Goal: Task Accomplishment & Management: Complete application form

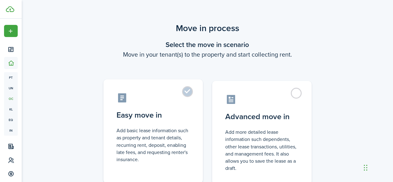
click at [188, 95] on label "Easy move in Add basic lease information such as property and tenant details, r…" at bounding box center [152, 131] width 99 height 104
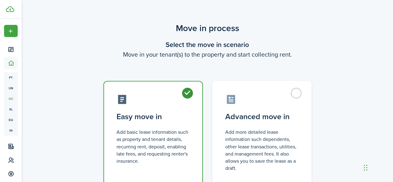
radio input "true"
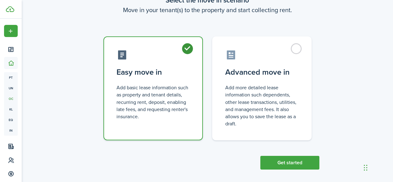
scroll to position [49, 0]
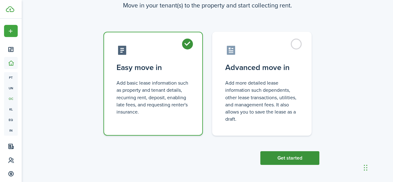
click at [286, 155] on button "Get started" at bounding box center [289, 158] width 59 height 14
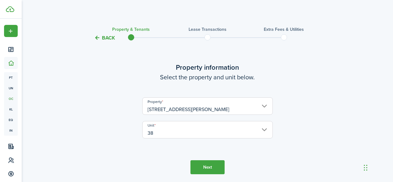
click at [221, 159] on tc-wizard-step "Property information Select the property and unit below. Property [STREET_ADDRE…" at bounding box center [207, 118] width 261 height 137
click at [216, 164] on button "Next" at bounding box center [207, 167] width 34 height 14
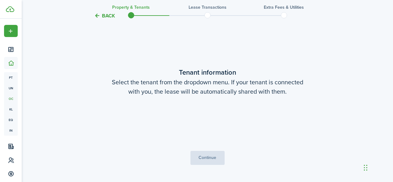
scroll to position [162, 0]
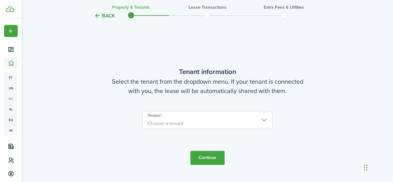
click at [209, 121] on span "Choose a tenant" at bounding box center [208, 123] width 130 height 11
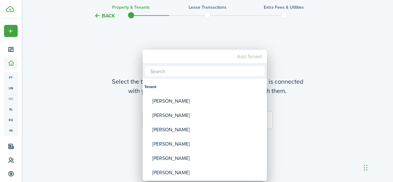
click at [254, 58] on mbsc-button "Add Tenant" at bounding box center [250, 56] width 30 height 11
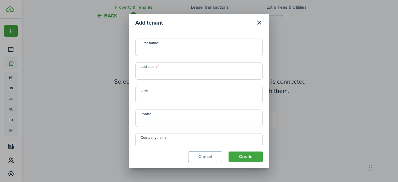
click at [181, 46] on input "First name" at bounding box center [198, 47] width 127 height 17
type input "[PERSON_NAME]"
click at [179, 71] on input "Last name" at bounding box center [198, 70] width 127 height 17
type input "[PERSON_NAME]"
click at [174, 93] on input "Email" at bounding box center [198, 94] width 127 height 17
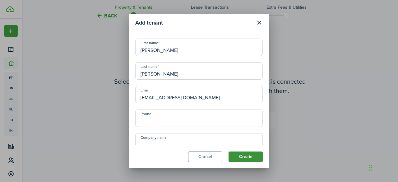
type input "[EMAIL_ADDRESS][DOMAIN_NAME]"
click at [246, 153] on button "Create" at bounding box center [245, 156] width 34 height 11
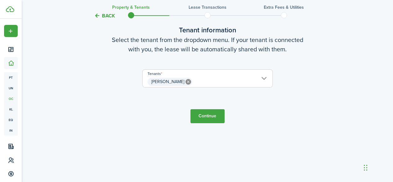
click at [210, 115] on button "Continue" at bounding box center [207, 116] width 34 height 14
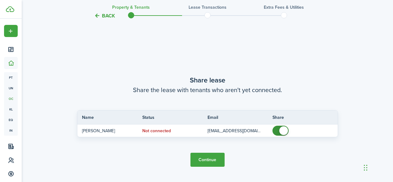
scroll to position [344, 0]
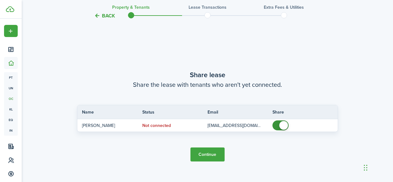
click at [196, 155] on button "Continue" at bounding box center [207, 154] width 34 height 14
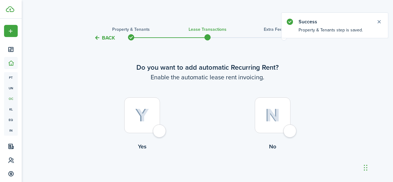
click at [160, 130] on div at bounding box center [142, 115] width 36 height 36
radio input "true"
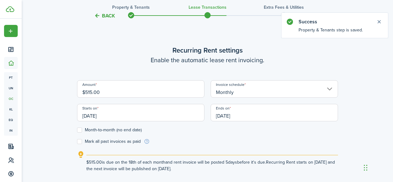
scroll to position [171, 0]
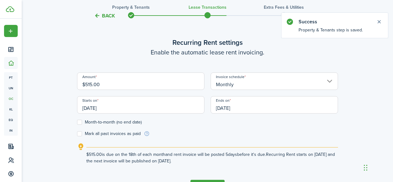
drag, startPoint x: 103, startPoint y: 87, endPoint x: 49, endPoint y: 86, distance: 54.4
click at [49, 86] on div "Back Property & Tenants Lease Transactions Extra fees & Utilities Do you want t…" at bounding box center [207, 28] width 371 height 355
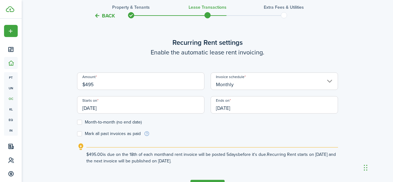
click at [133, 107] on input "[DATE]" at bounding box center [140, 104] width 127 height 17
type input "$495.00"
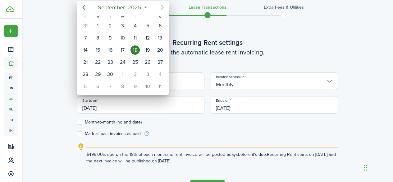
click at [165, 7] on icon "Next page" at bounding box center [161, 7] width 7 height 7
click at [88, 75] on div "26" at bounding box center [85, 74] width 9 height 9
type input "[DATE]"
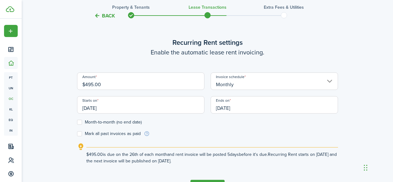
click at [82, 125] on form "Amount $495.00 Invoice schedule Monthly Starts on [DATE] Ends on [DATE] Month-t…" at bounding box center [207, 104] width 261 height 64
click at [78, 120] on label "Month-to-month (no end date)" at bounding box center [109, 122] width 65 height 5
click at [77, 122] on input "Month-to-month (no end date)" at bounding box center [77, 122] width 0 height 0
checkbox input "true"
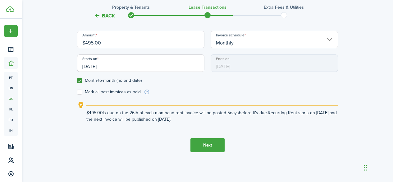
click at [204, 140] on button "Next" at bounding box center [207, 145] width 34 height 14
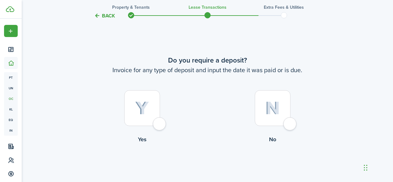
click at [160, 123] on div at bounding box center [142, 108] width 36 height 36
radio input "true"
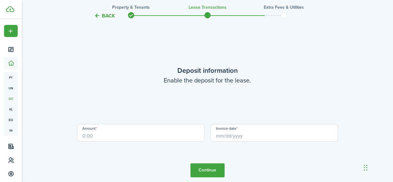
scroll to position [534, 0]
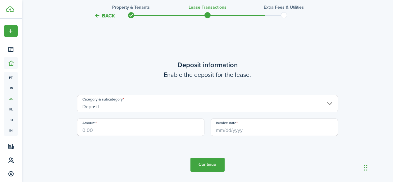
click at [160, 132] on input "Amount" at bounding box center [140, 126] width 127 height 17
click at [263, 119] on input "Invoice date" at bounding box center [274, 126] width 127 height 17
type input "$525.00"
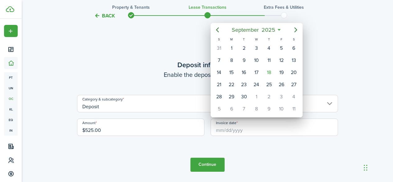
click at [263, 124] on div at bounding box center [196, 90] width 492 height 281
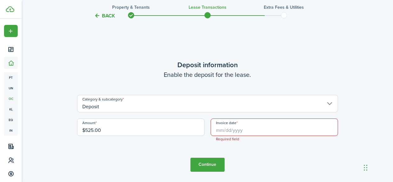
click at [263, 123] on input "Invoice date" at bounding box center [274, 126] width 127 height 17
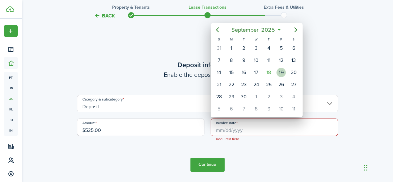
click at [284, 72] on div "19" at bounding box center [281, 72] width 9 height 9
type input "[DATE]"
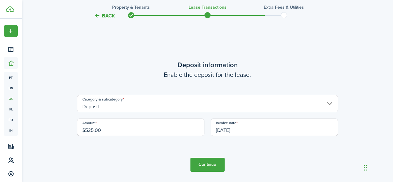
click at [208, 166] on button "Continue" at bounding box center [207, 165] width 34 height 14
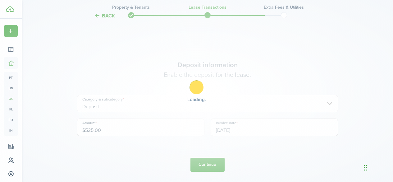
scroll to position [0, 0]
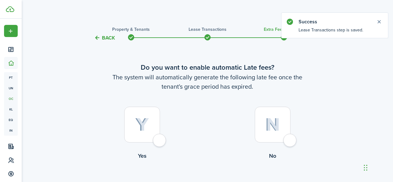
click at [160, 141] on div at bounding box center [142, 125] width 36 height 36
radio input "true"
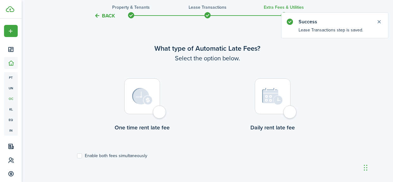
click at [146, 106] on div at bounding box center [142, 96] width 36 height 36
radio input "true"
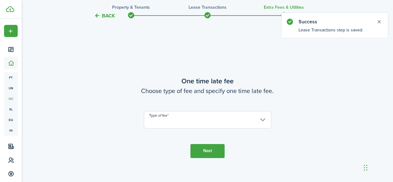
scroll to position [362, 0]
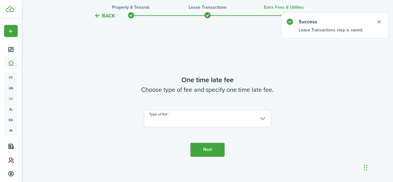
click at [244, 117] on input "Type of fee" at bounding box center [207, 118] width 127 height 17
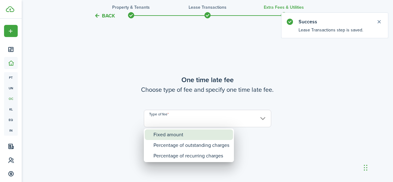
click at [184, 133] on div "Fixed amount" at bounding box center [191, 134] width 76 height 11
type input "Fixed amount"
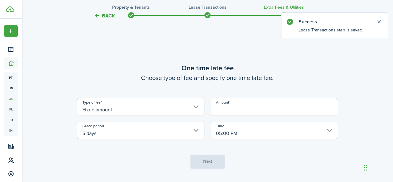
click at [236, 112] on input "Amount" at bounding box center [274, 106] width 127 height 17
type input "$25.00"
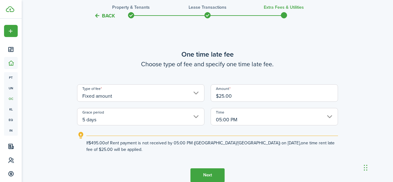
click at [238, 115] on input "05:00 PM" at bounding box center [274, 116] width 127 height 17
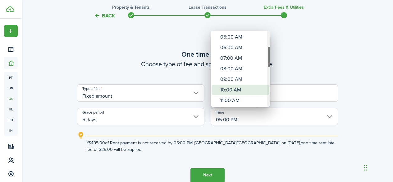
click at [243, 89] on div "10:00 AM" at bounding box center [242, 90] width 45 height 11
type input "10:00 AM"
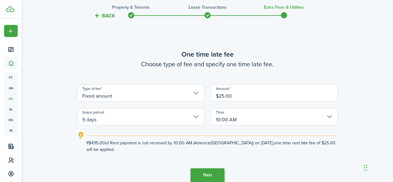
click at [209, 176] on button "Next" at bounding box center [207, 175] width 34 height 14
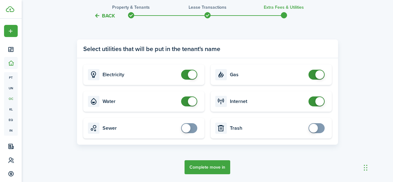
scroll to position [607, 0]
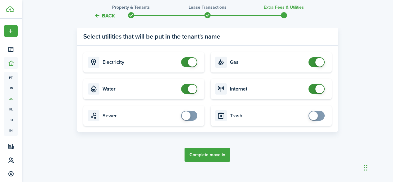
checkbox input "true"
click at [192, 113] on span at bounding box center [189, 116] width 6 height 10
checkbox input "true"
click at [319, 115] on span at bounding box center [316, 116] width 6 height 10
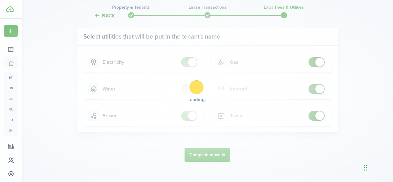
click at [319, 115] on div "Loading" at bounding box center [196, 91] width 393 height 182
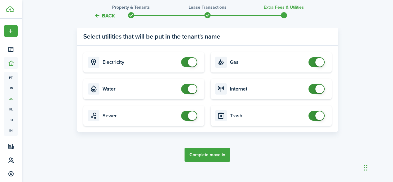
click at [207, 153] on button "Complete move in" at bounding box center [208, 155] width 46 height 14
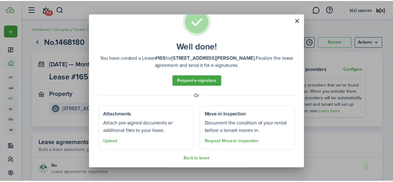
scroll to position [21, 0]
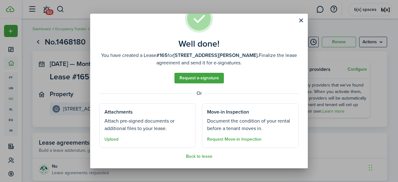
click at [113, 136] on span "Upload" at bounding box center [111, 138] width 14 height 7
click at [113, 139] on button "Upload" at bounding box center [111, 139] width 14 height 5
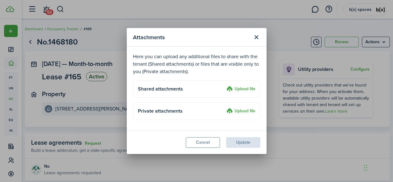
click at [237, 88] on label "Upload file" at bounding box center [240, 88] width 29 height 7
click at [224, 85] on input "Upload file" at bounding box center [224, 85] width 0 height 0
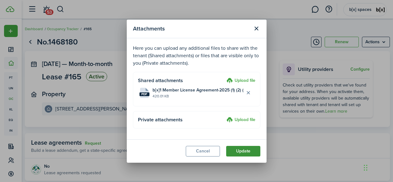
click at [247, 150] on button "Update" at bounding box center [243, 151] width 34 height 11
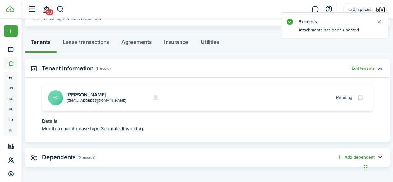
scroll to position [155, 0]
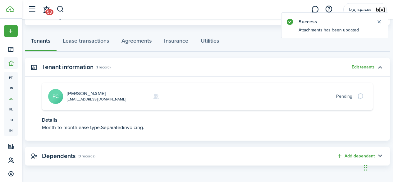
click at [85, 91] on link "[PERSON_NAME]" at bounding box center [86, 93] width 39 height 7
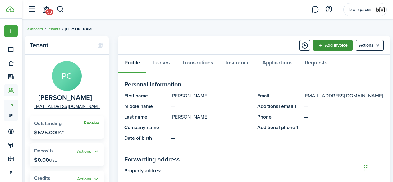
click at [338, 43] on link "Add invoice" at bounding box center [332, 45] width 39 height 11
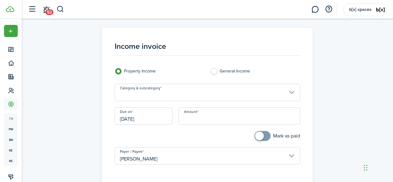
click at [200, 116] on input "Amount" at bounding box center [239, 115] width 121 height 17
click at [195, 89] on input "Category & subcategory" at bounding box center [207, 92] width 185 height 17
type input "$495.00"
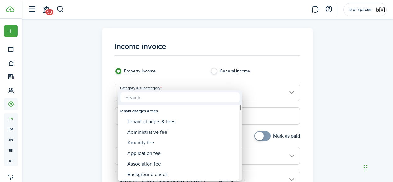
click at [199, 113] on div "Tenant charges & fees" at bounding box center [180, 111] width 121 height 11
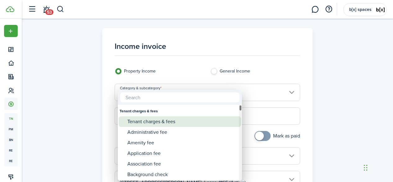
click at [198, 121] on div "Tenant charges & fees" at bounding box center [182, 121] width 110 height 11
type input "Tenant charges & fees"
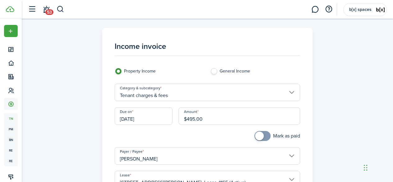
click at [160, 122] on input "[DATE]" at bounding box center [144, 115] width 58 height 17
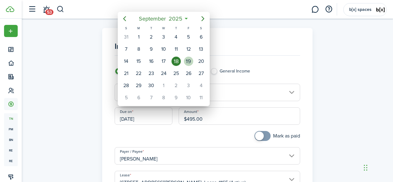
click at [186, 57] on div "19" at bounding box center [188, 61] width 9 height 9
type input "[DATE]"
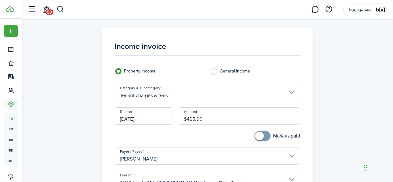
click at [161, 120] on input "[DATE]" at bounding box center [144, 115] width 58 height 17
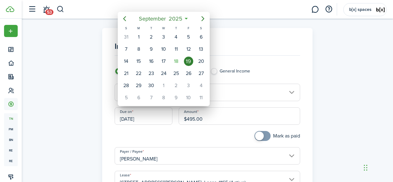
click at [183, 144] on div at bounding box center [196, 90] width 492 height 281
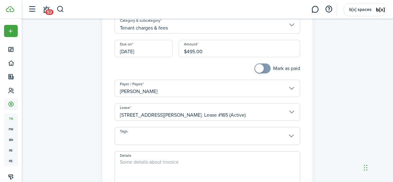
scroll to position [93, 0]
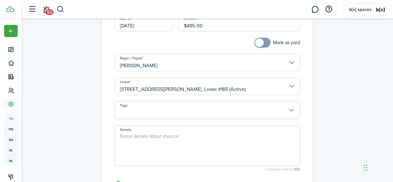
click at [166, 139] on textarea "Details" at bounding box center [207, 147] width 185 height 30
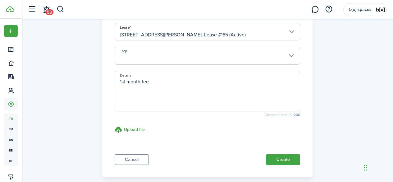
scroll to position [178, 0]
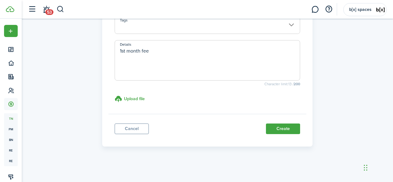
type textarea "1st month fee"
drag, startPoint x: 312, startPoint y: 127, endPoint x: 299, endPoint y: 131, distance: 13.4
click at [290, 129] on button "Create" at bounding box center [283, 128] width 34 height 11
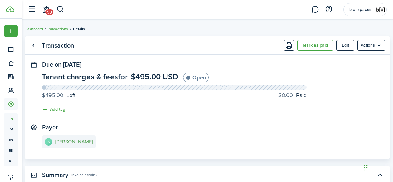
click at [78, 142] on e-details-info-title "[PERSON_NAME]" at bounding box center [74, 142] width 38 height 6
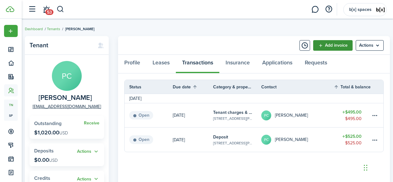
click at [332, 42] on link "Add invoice" at bounding box center [332, 45] width 39 height 11
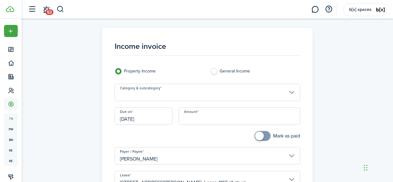
click at [176, 93] on input "Category & subcategory" at bounding box center [207, 92] width 185 height 17
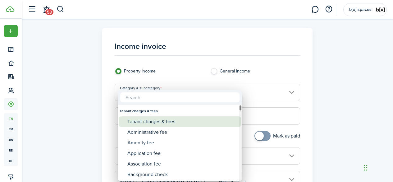
click at [161, 121] on div "Tenant charges & fees" at bounding box center [182, 121] width 110 height 11
type input "Tenant charges & fees"
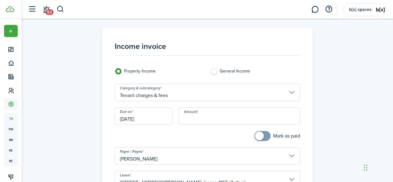
click at [222, 119] on input "Amount" at bounding box center [239, 115] width 121 height 17
click at [133, 116] on input "[DATE]" at bounding box center [144, 115] width 58 height 17
type input "$495.00"
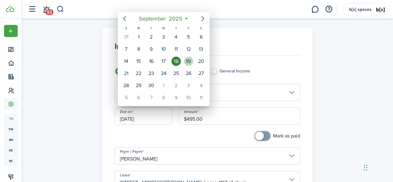
click at [190, 61] on div "19" at bounding box center [188, 61] width 9 height 9
type input "[DATE]"
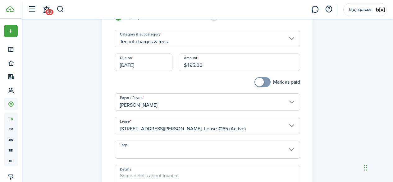
scroll to position [178, 0]
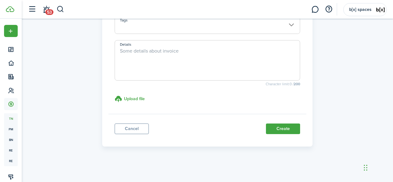
click at [158, 60] on textarea "Details" at bounding box center [207, 62] width 185 height 30
type textarea "last month fee"
click at [271, 128] on button "Create" at bounding box center [283, 128] width 34 height 11
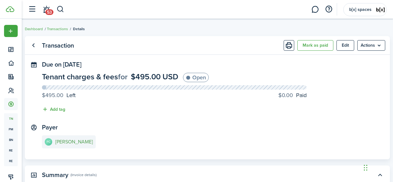
click at [75, 139] on e-details-info-title "[PERSON_NAME]" at bounding box center [74, 142] width 38 height 6
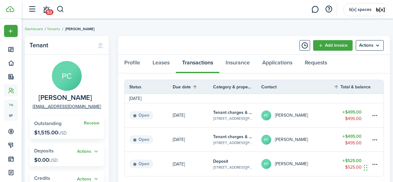
click at [298, 139] on table-profile-info-text "[PERSON_NAME]" at bounding box center [291, 139] width 33 height 5
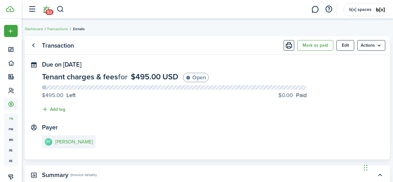
click at [49, 8] on link "53" at bounding box center [46, 10] width 12 height 16
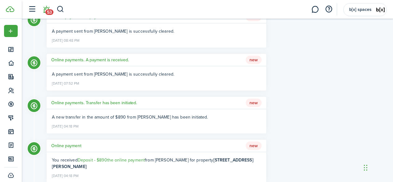
scroll to position [124, 0]
